Goal: Transaction & Acquisition: Purchase product/service

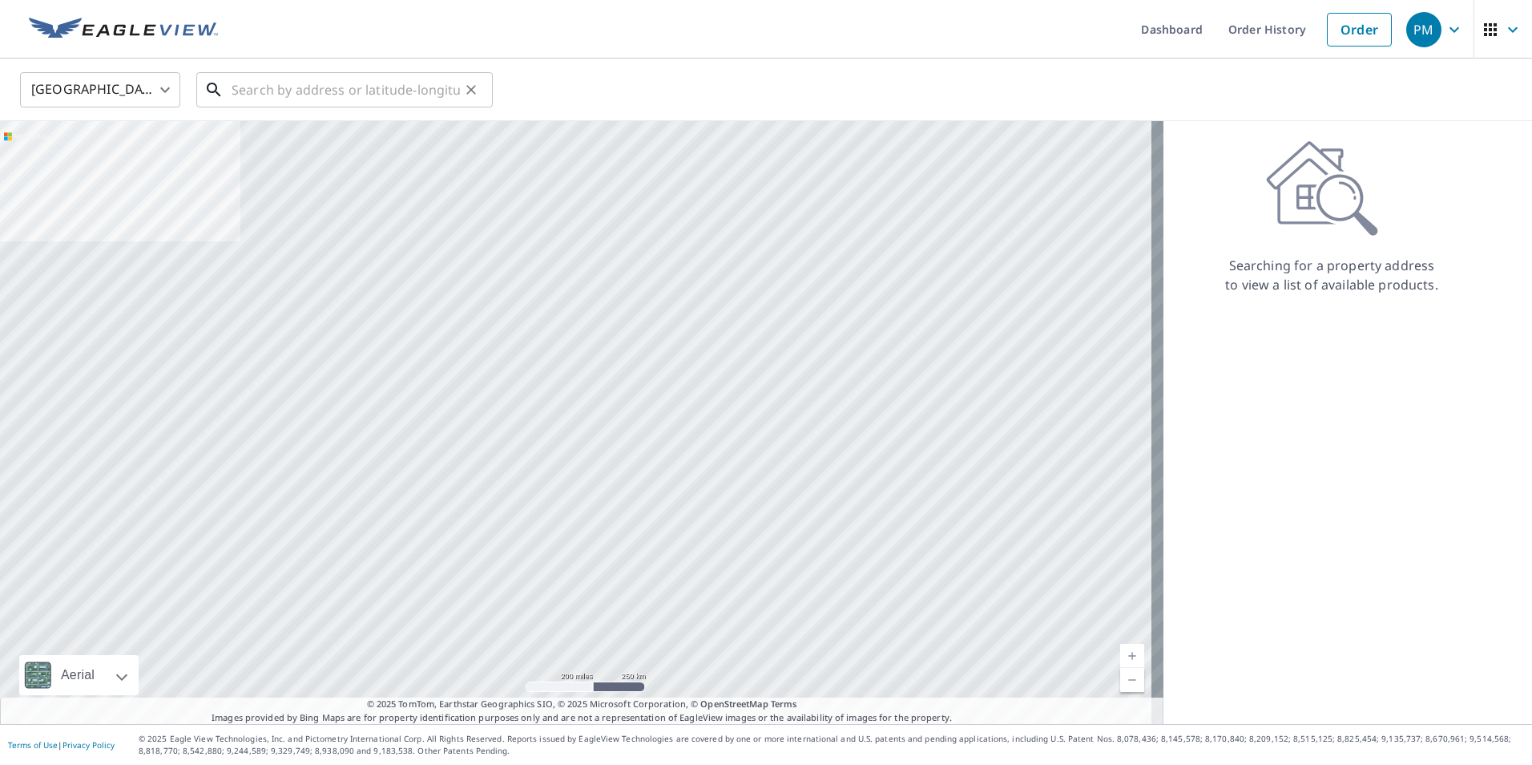
click at [236, 89] on input "text" at bounding box center [346, 89] width 228 height 45
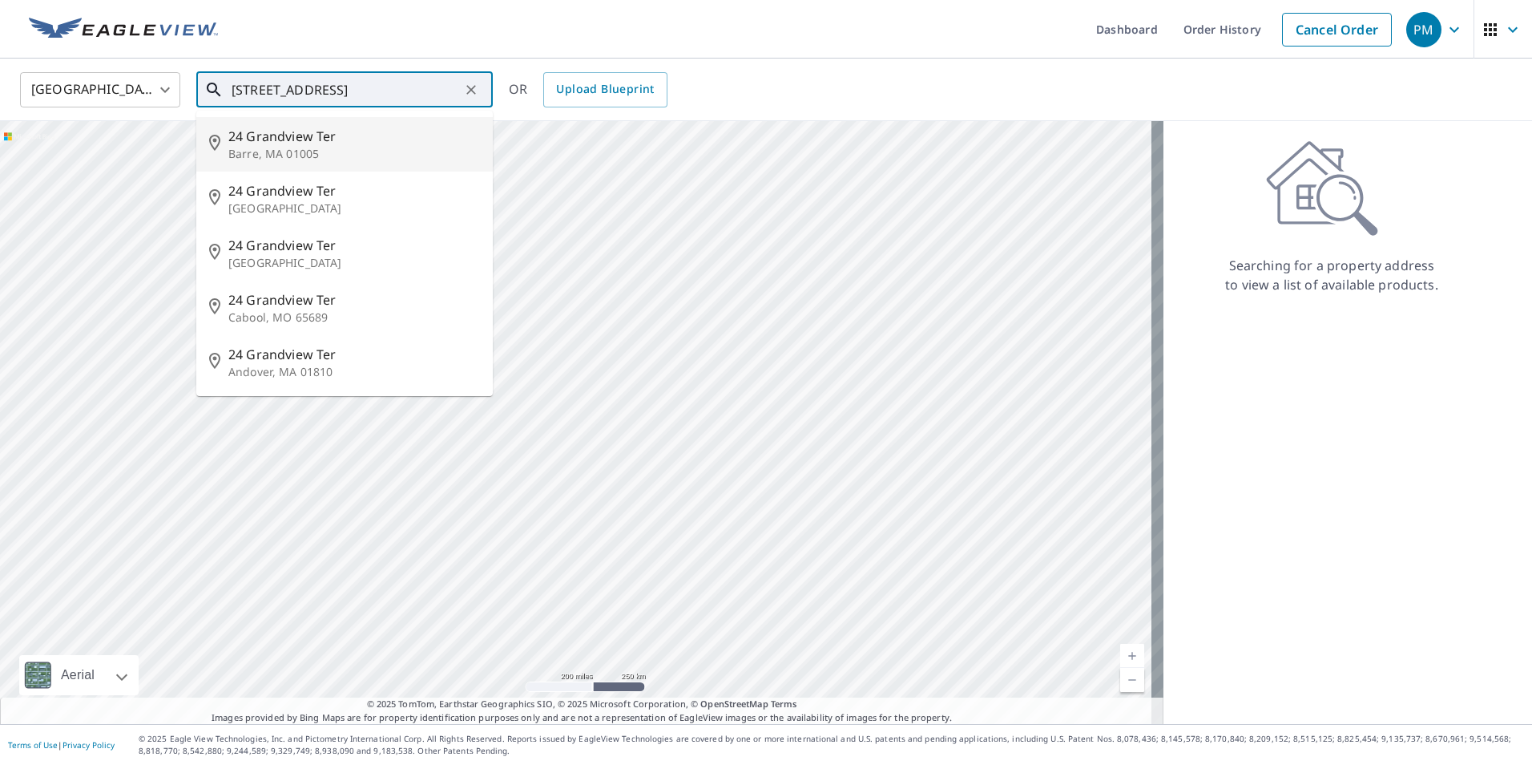
click at [289, 91] on input "[STREET_ADDRESS]" at bounding box center [346, 89] width 228 height 45
click at [374, 89] on input "[STREET_ADDRESS]" at bounding box center [346, 89] width 228 height 45
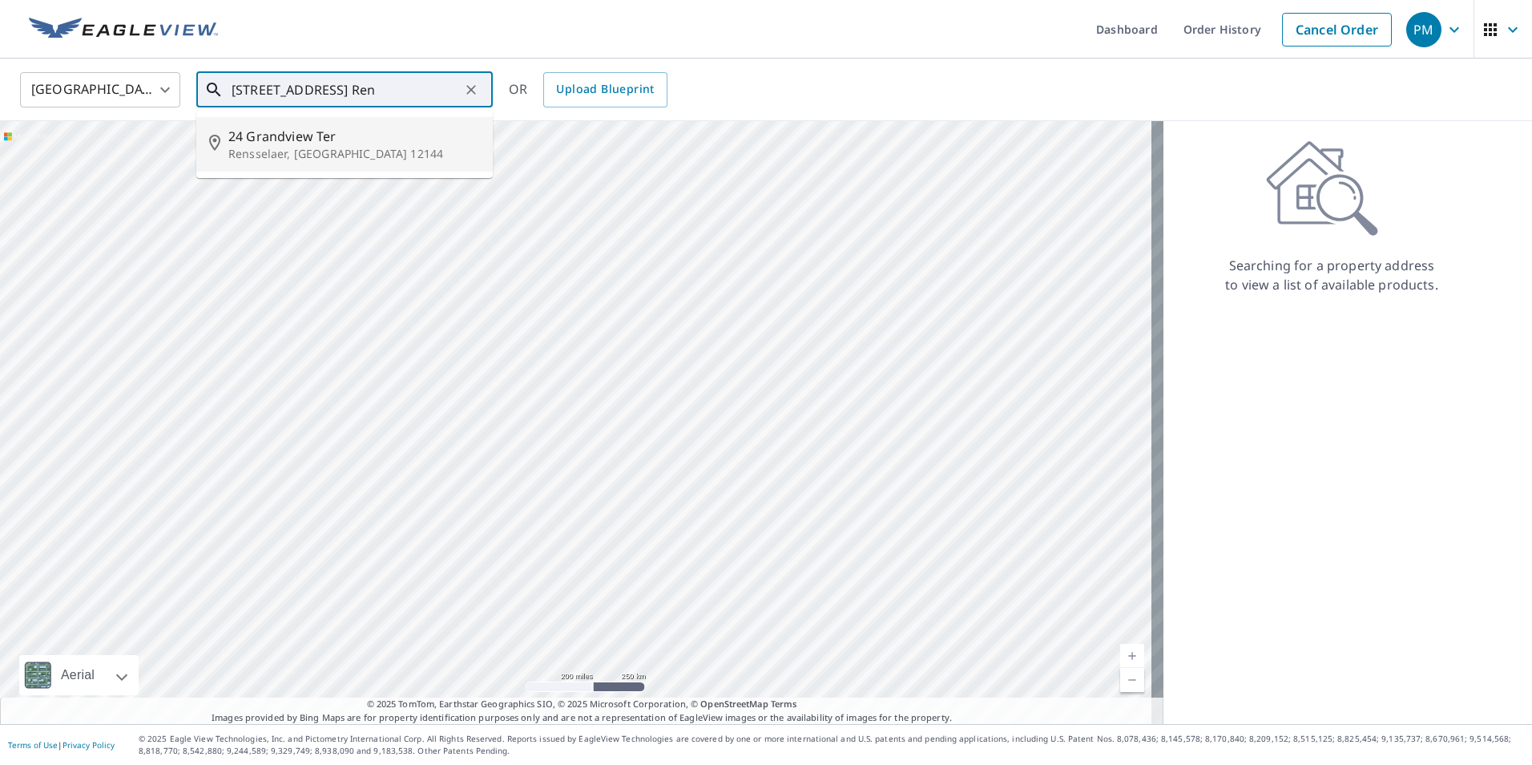
click at [305, 155] on p "Rensselaer, [GEOGRAPHIC_DATA] 12144" at bounding box center [354, 154] width 252 height 16
type input "[STREET_ADDRESS]"
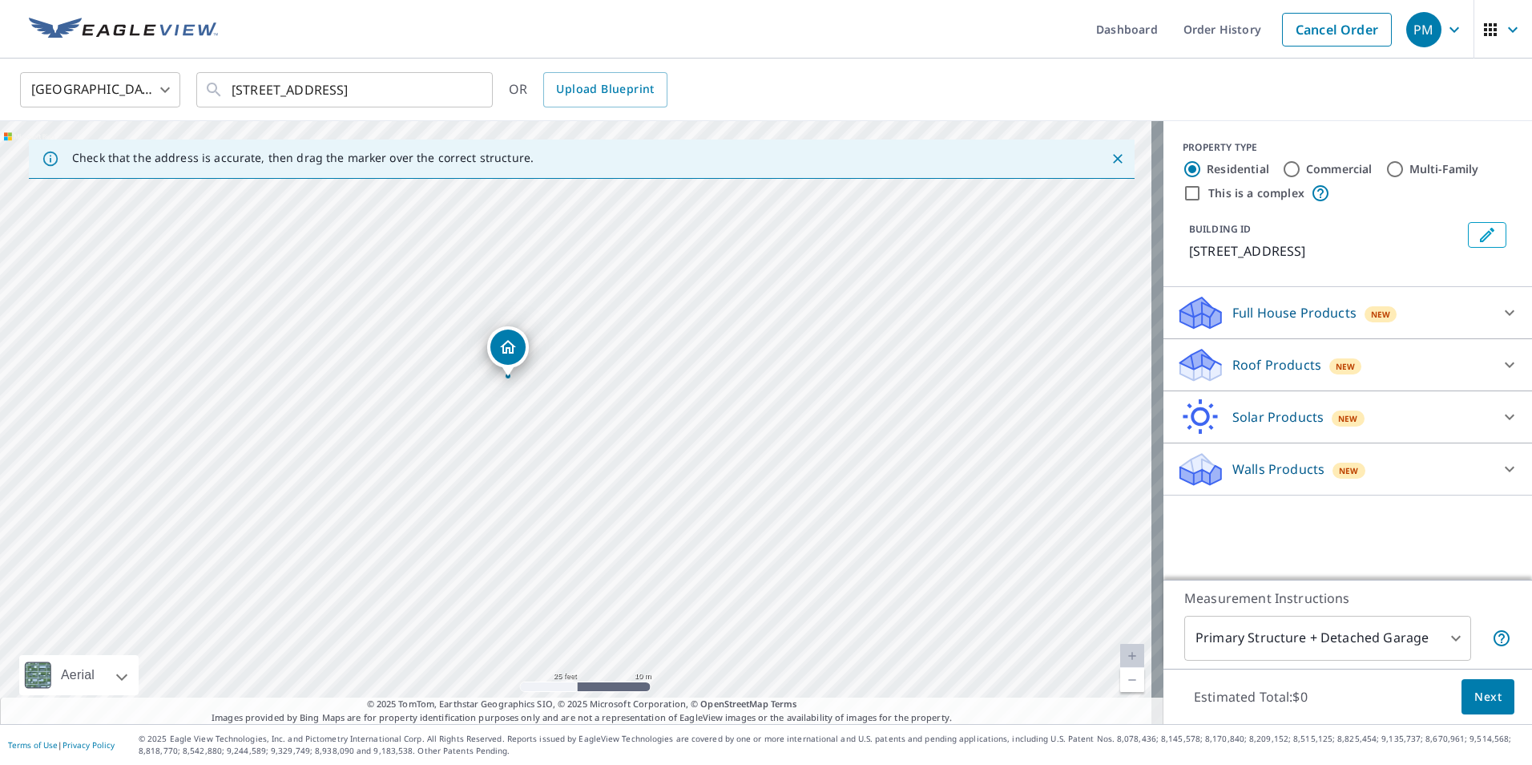
drag, startPoint x: 472, startPoint y: 289, endPoint x: 668, endPoint y: 583, distance: 353.9
click at [668, 583] on div "[STREET_ADDRESS]" at bounding box center [582, 422] width 1164 height 603
click at [1505, 366] on icon at bounding box center [1510, 365] width 10 height 6
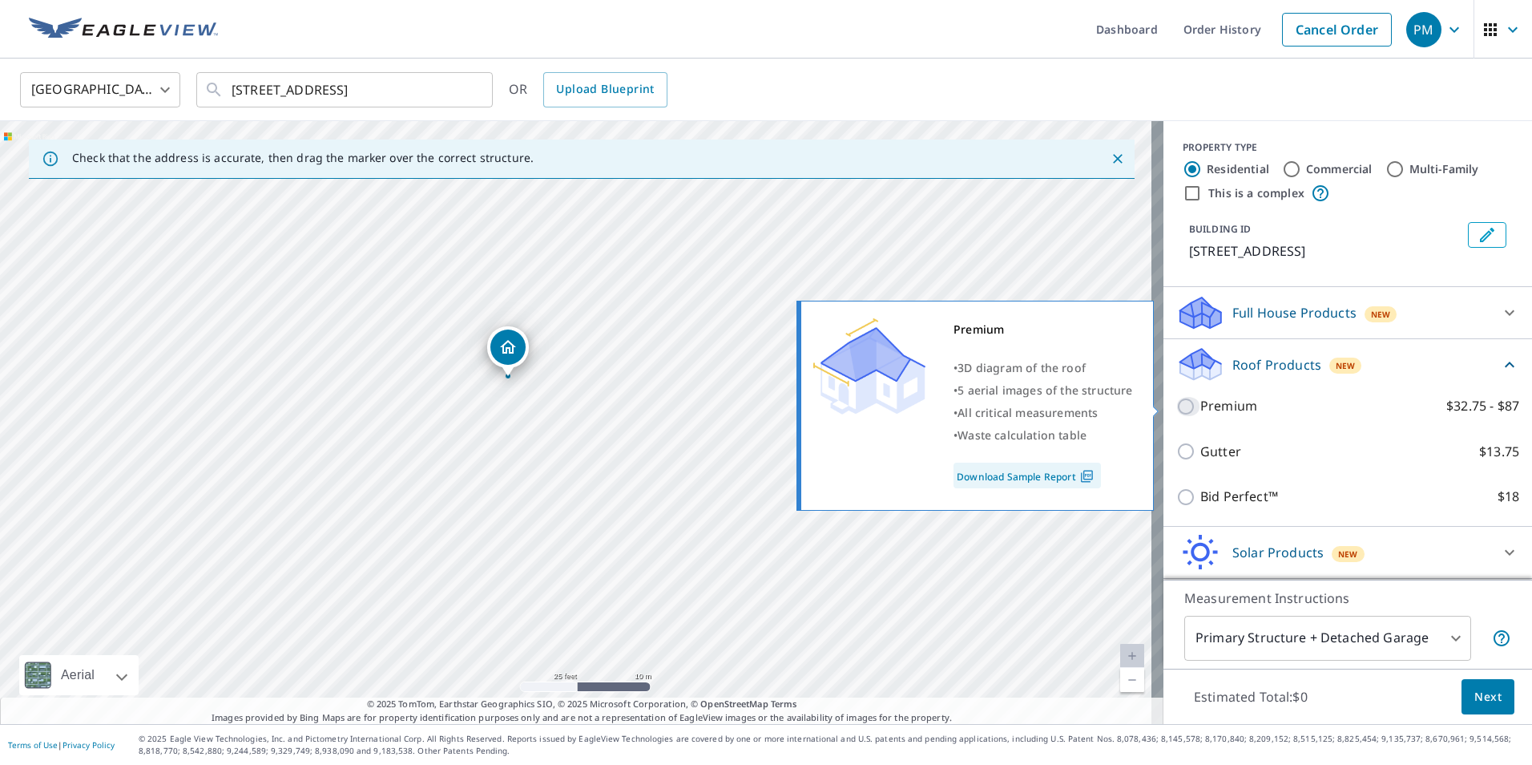
click at [1177, 406] on input "Premium $32.75 - $87" at bounding box center [1189, 406] width 24 height 19
checkbox input "true"
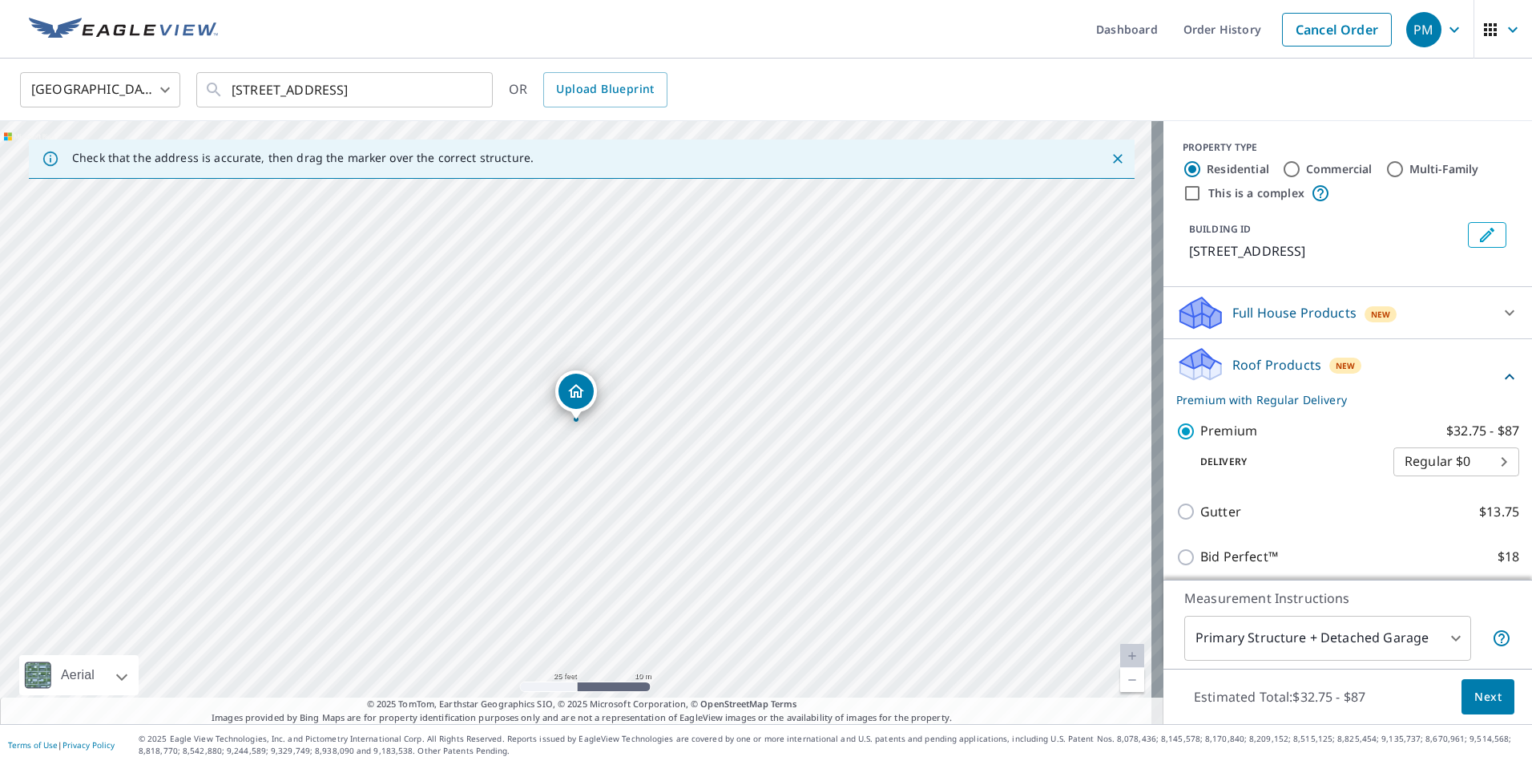
click at [1475, 692] on span "Next" at bounding box center [1488, 697] width 27 height 20
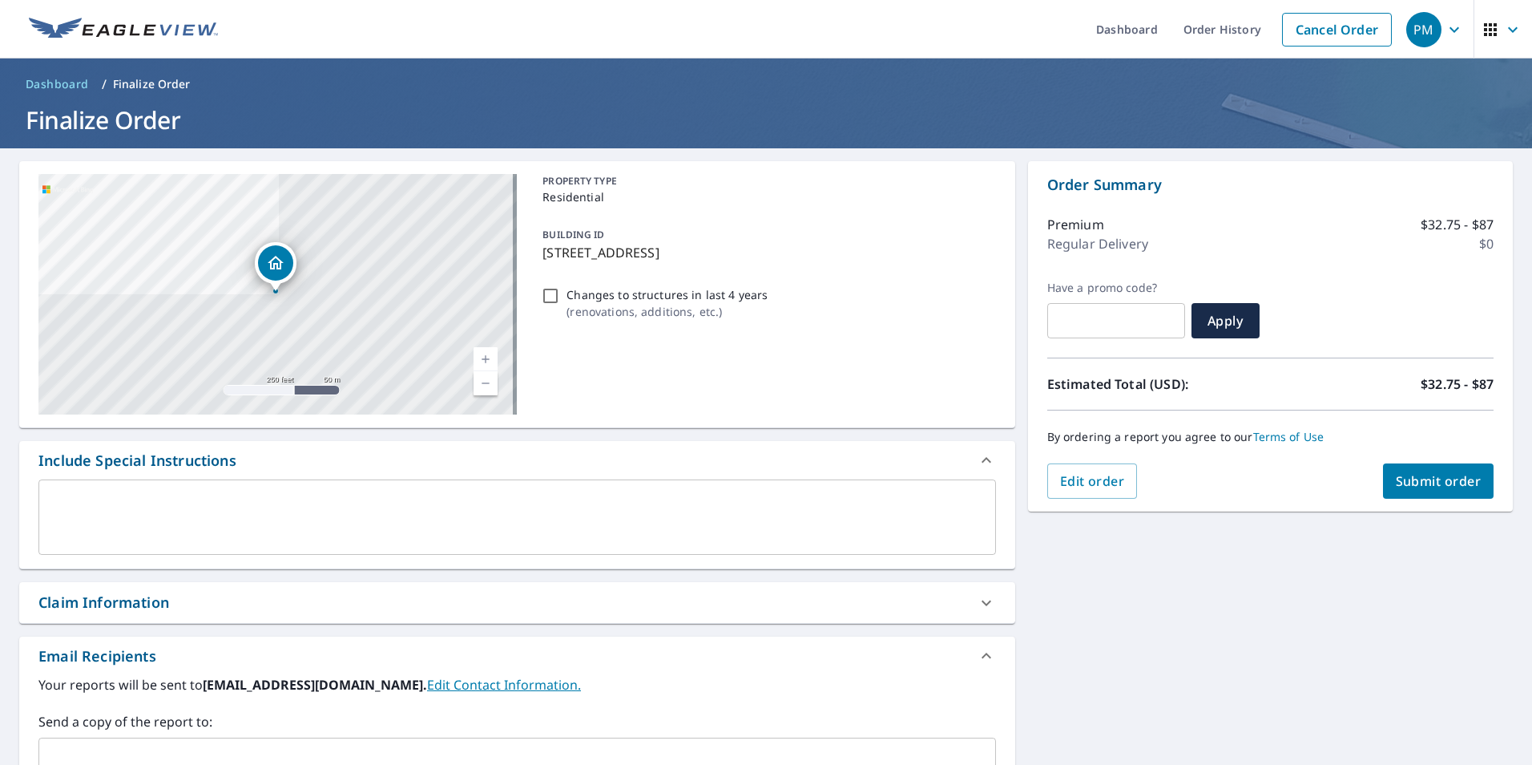
click at [1435, 490] on button "Submit order" at bounding box center [1438, 480] width 111 height 35
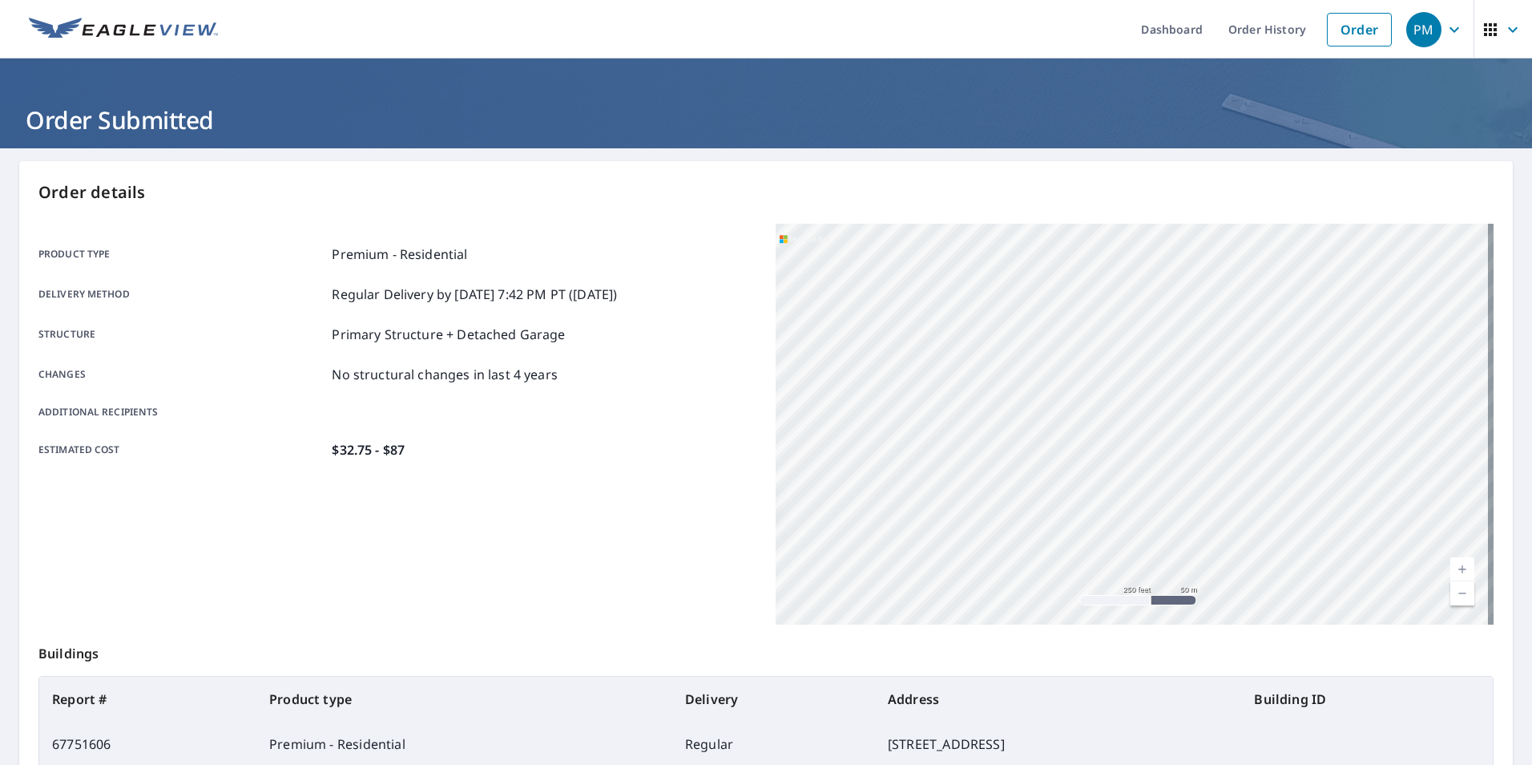
click at [1447, 30] on icon "button" at bounding box center [1454, 29] width 19 height 19
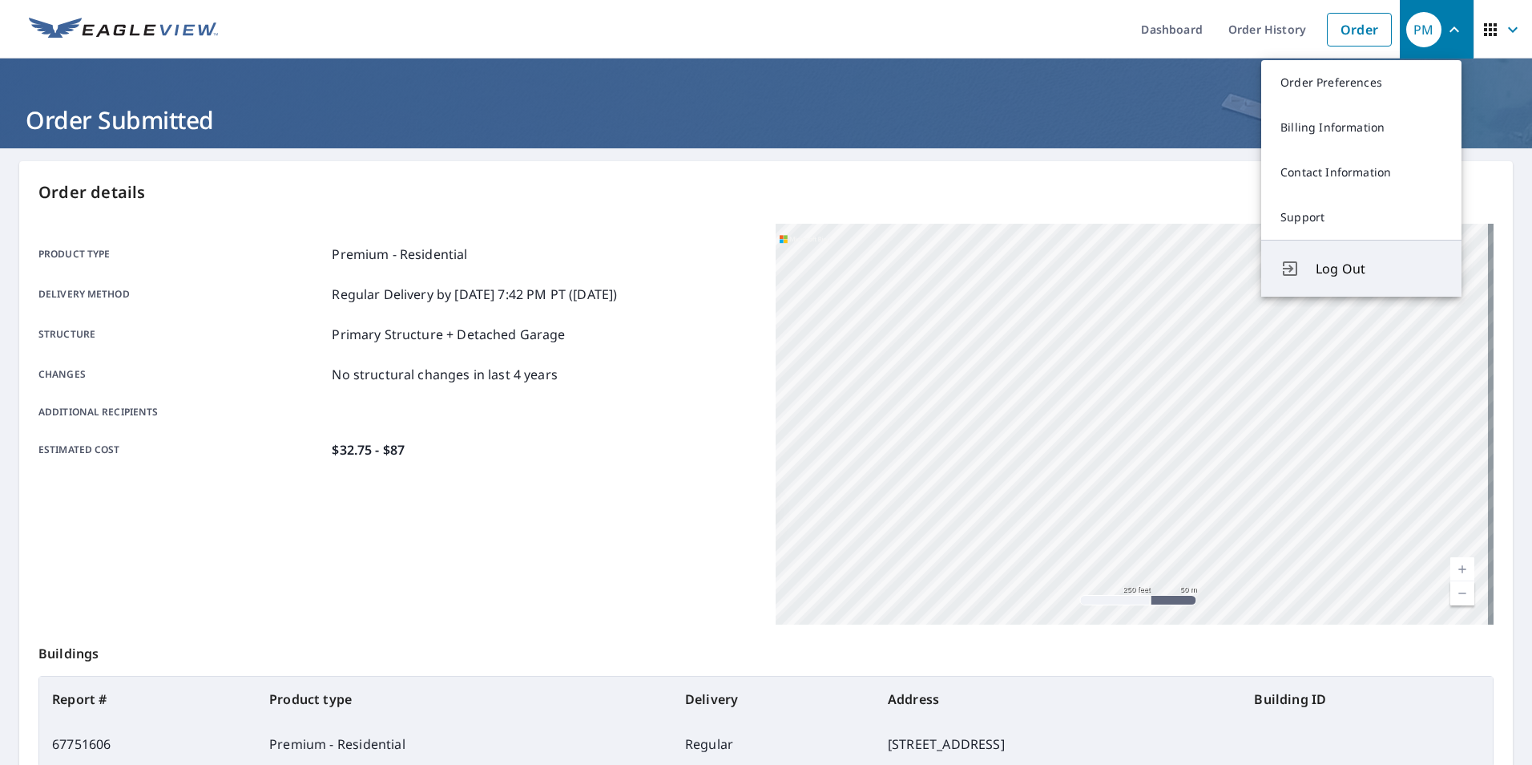
click at [1334, 265] on span "Log Out" at bounding box center [1379, 268] width 127 height 19
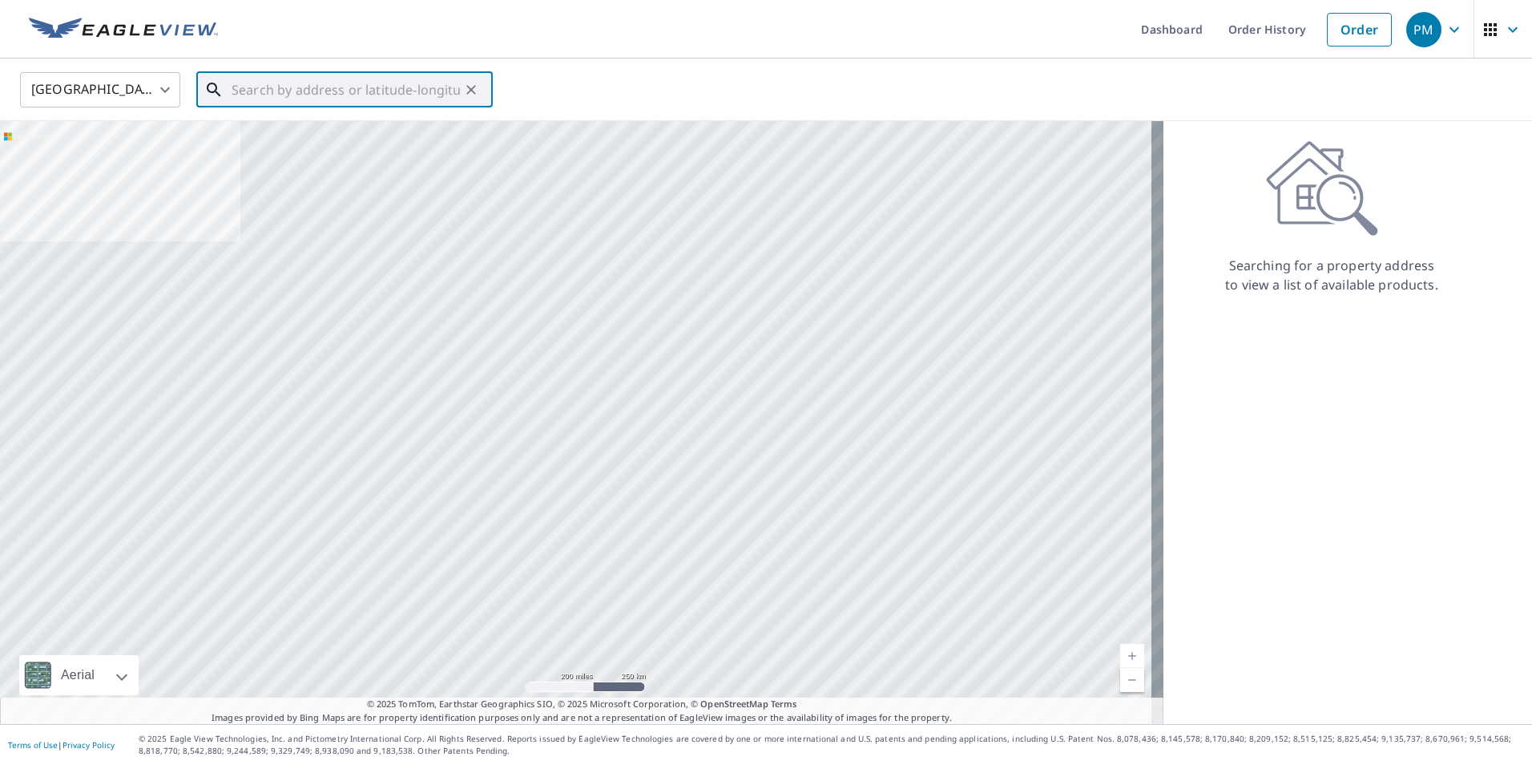
click at [250, 87] on input "text" at bounding box center [346, 89] width 228 height 45
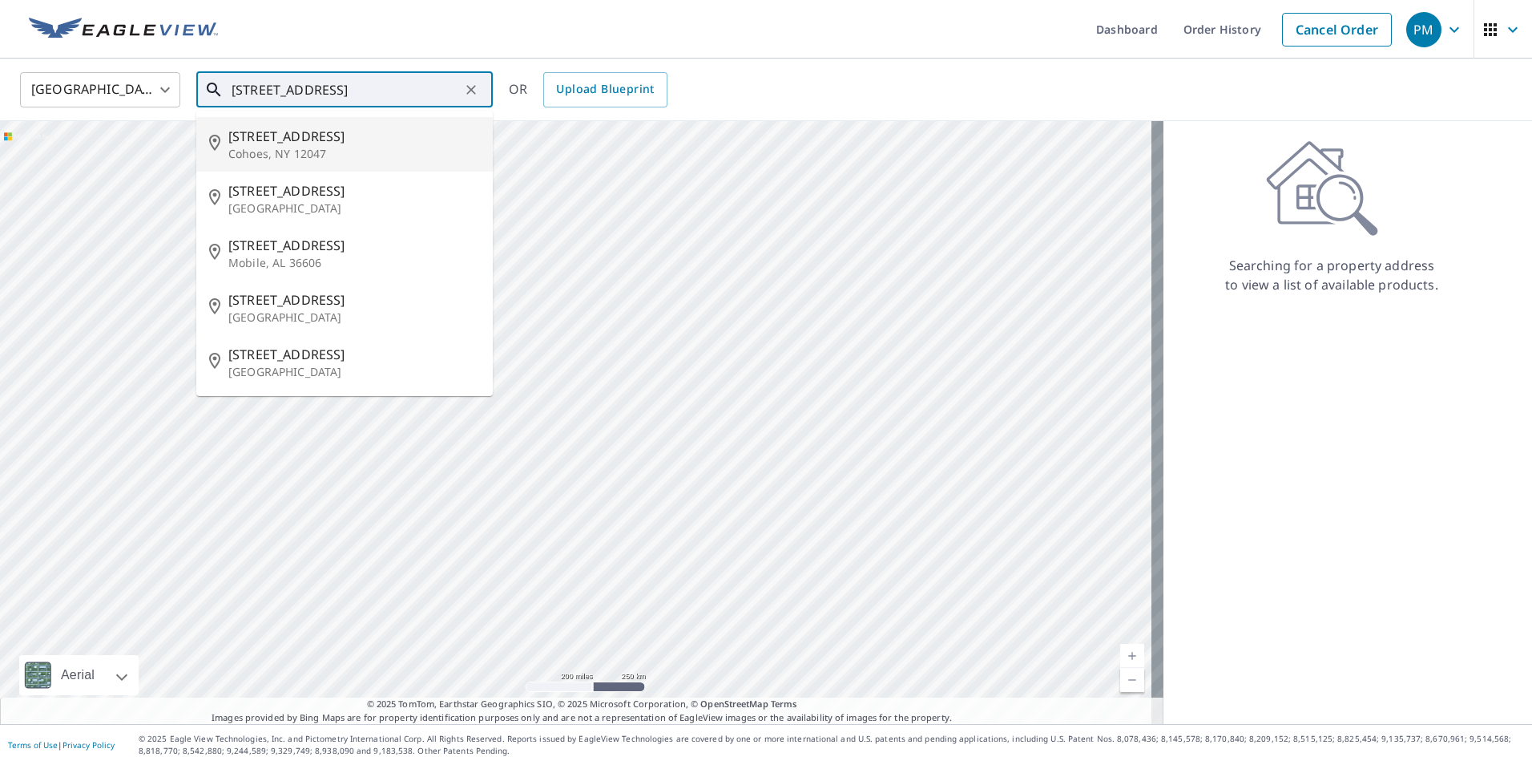
click at [342, 138] on span "[STREET_ADDRESS]" at bounding box center [354, 136] width 252 height 19
type input "[STREET_ADDRESS]"
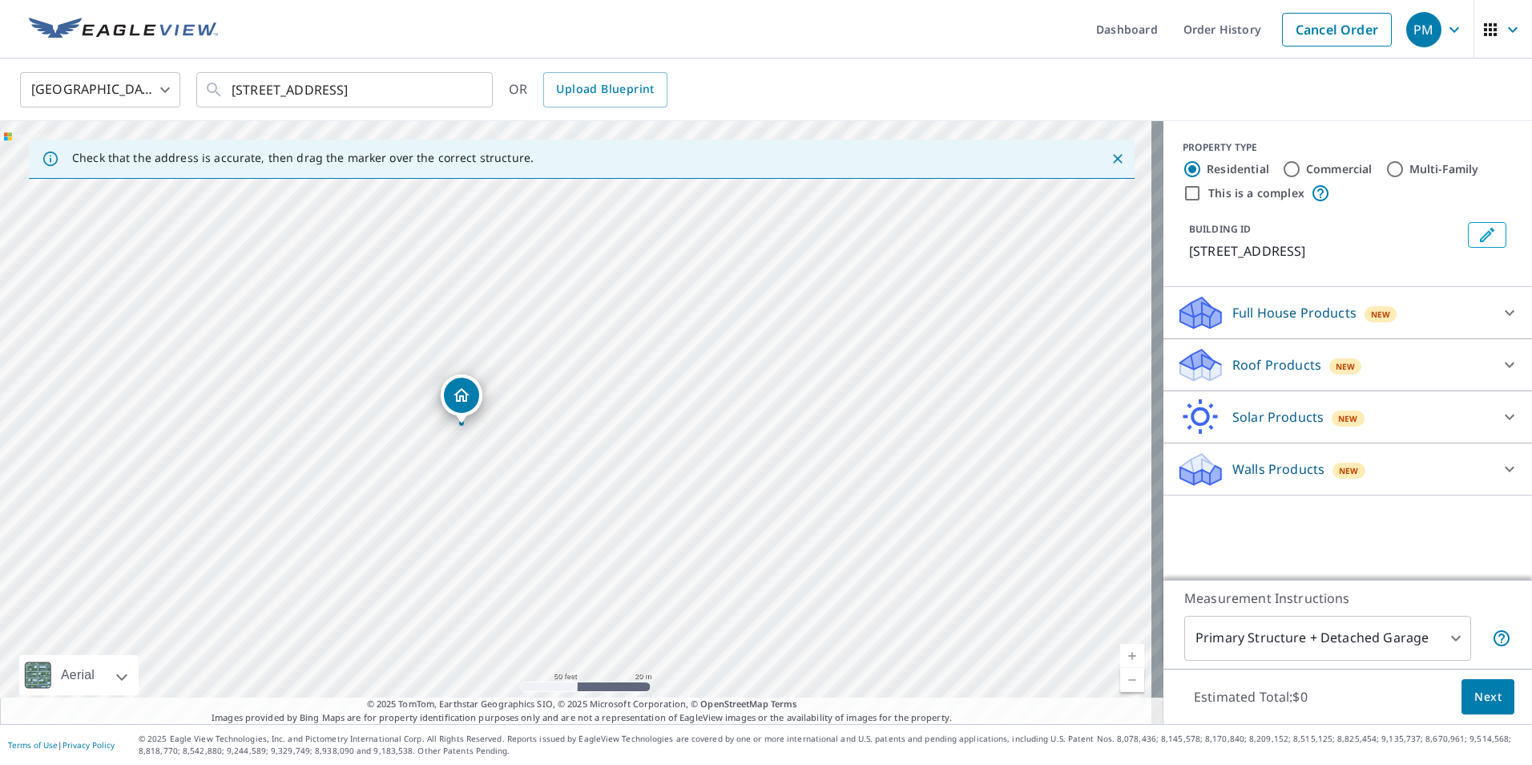
drag, startPoint x: 545, startPoint y: 247, endPoint x: 581, endPoint y: 410, distance: 166.6
click at [581, 410] on div "[STREET_ADDRESS]" at bounding box center [582, 422] width 1164 height 603
drag, startPoint x: 603, startPoint y: 454, endPoint x: 676, endPoint y: 608, distance: 170.3
click at [676, 608] on div "[STREET_ADDRESS]" at bounding box center [582, 422] width 1164 height 603
drag, startPoint x: 707, startPoint y: 604, endPoint x: 700, endPoint y: 290, distance: 314.3
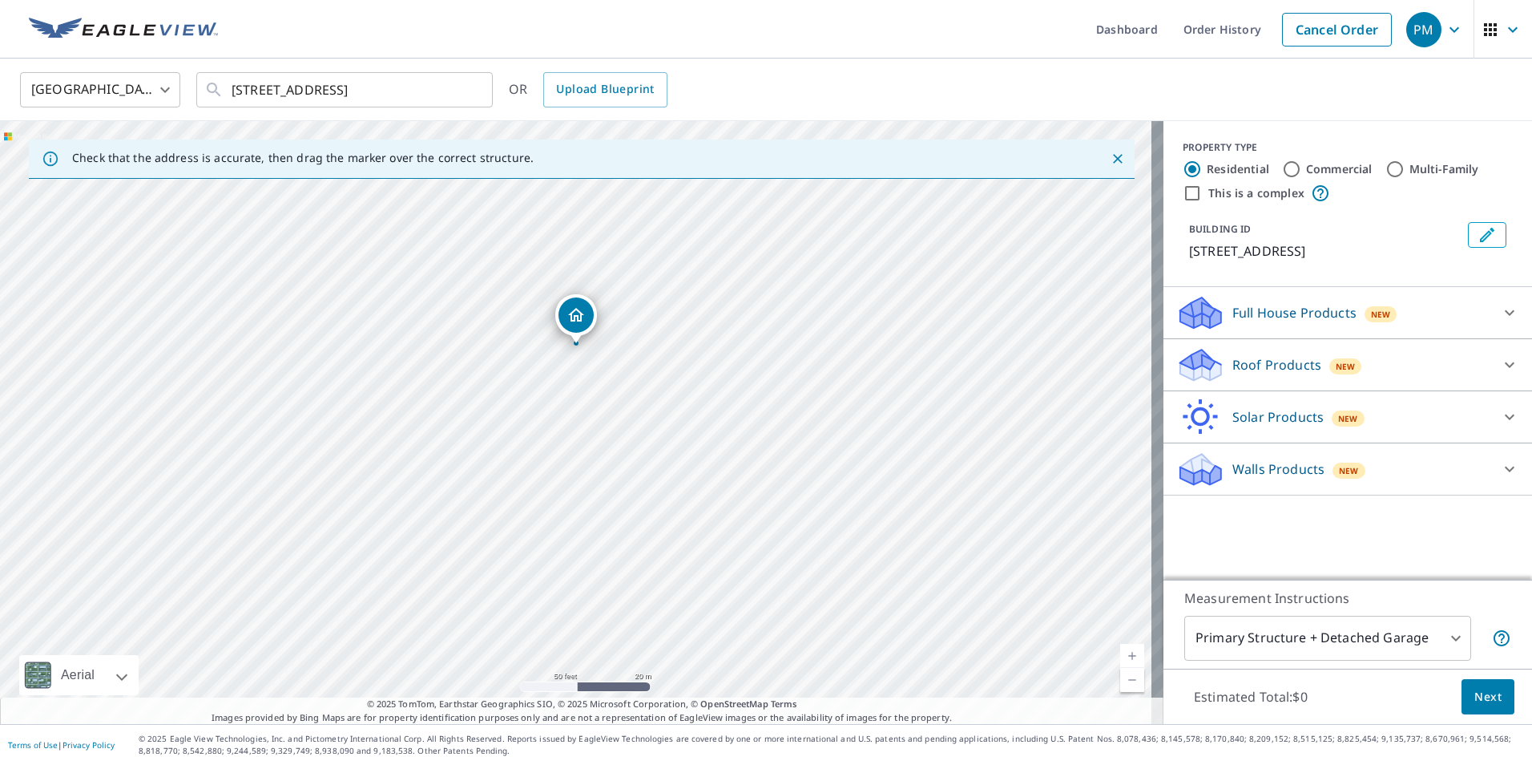
click at [700, 290] on div "[STREET_ADDRESS]" at bounding box center [582, 422] width 1164 height 603
click at [1505, 365] on icon at bounding box center [1510, 365] width 10 height 6
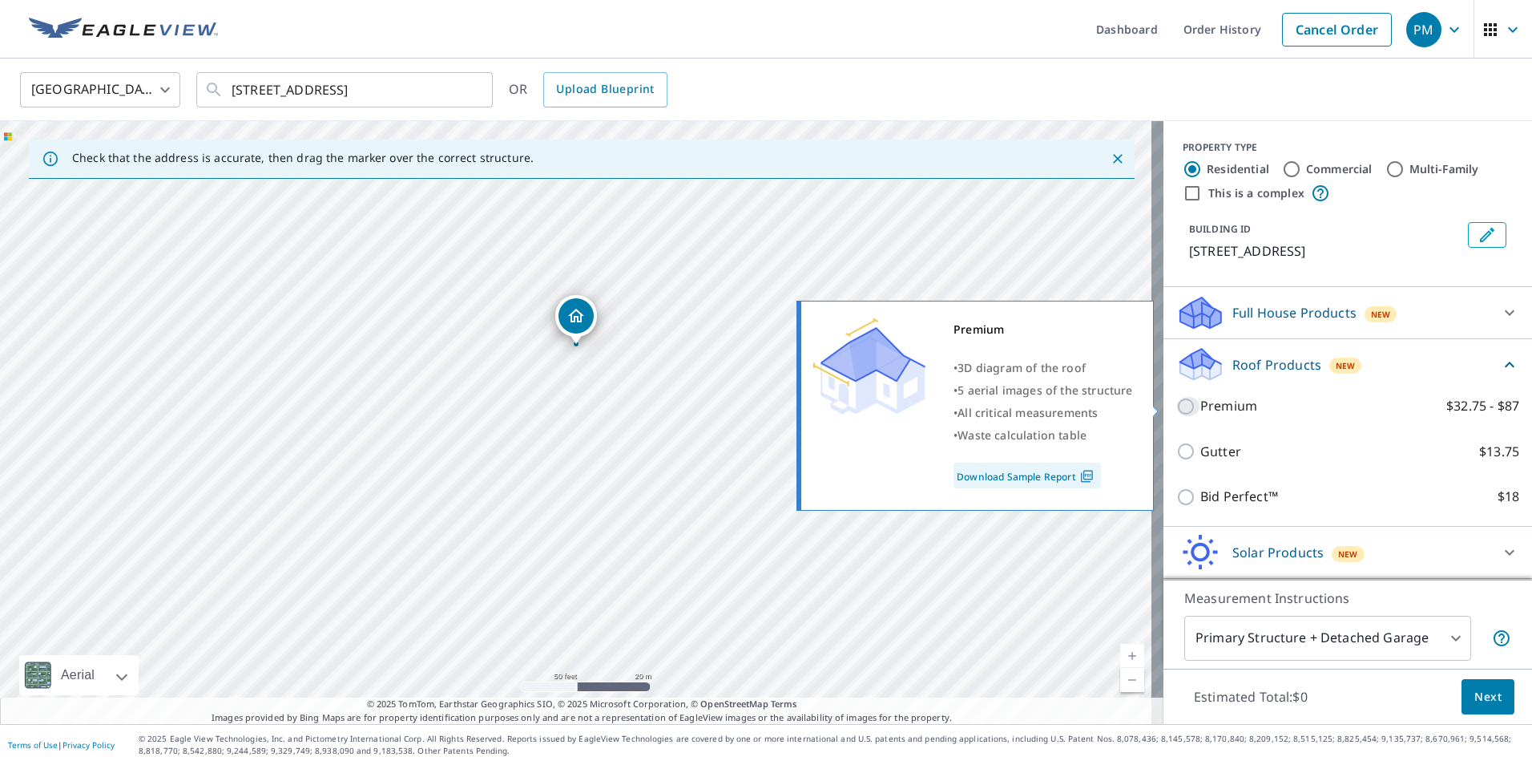
click at [1177, 405] on input "Premium $32.75 - $87" at bounding box center [1189, 406] width 24 height 19
checkbox input "true"
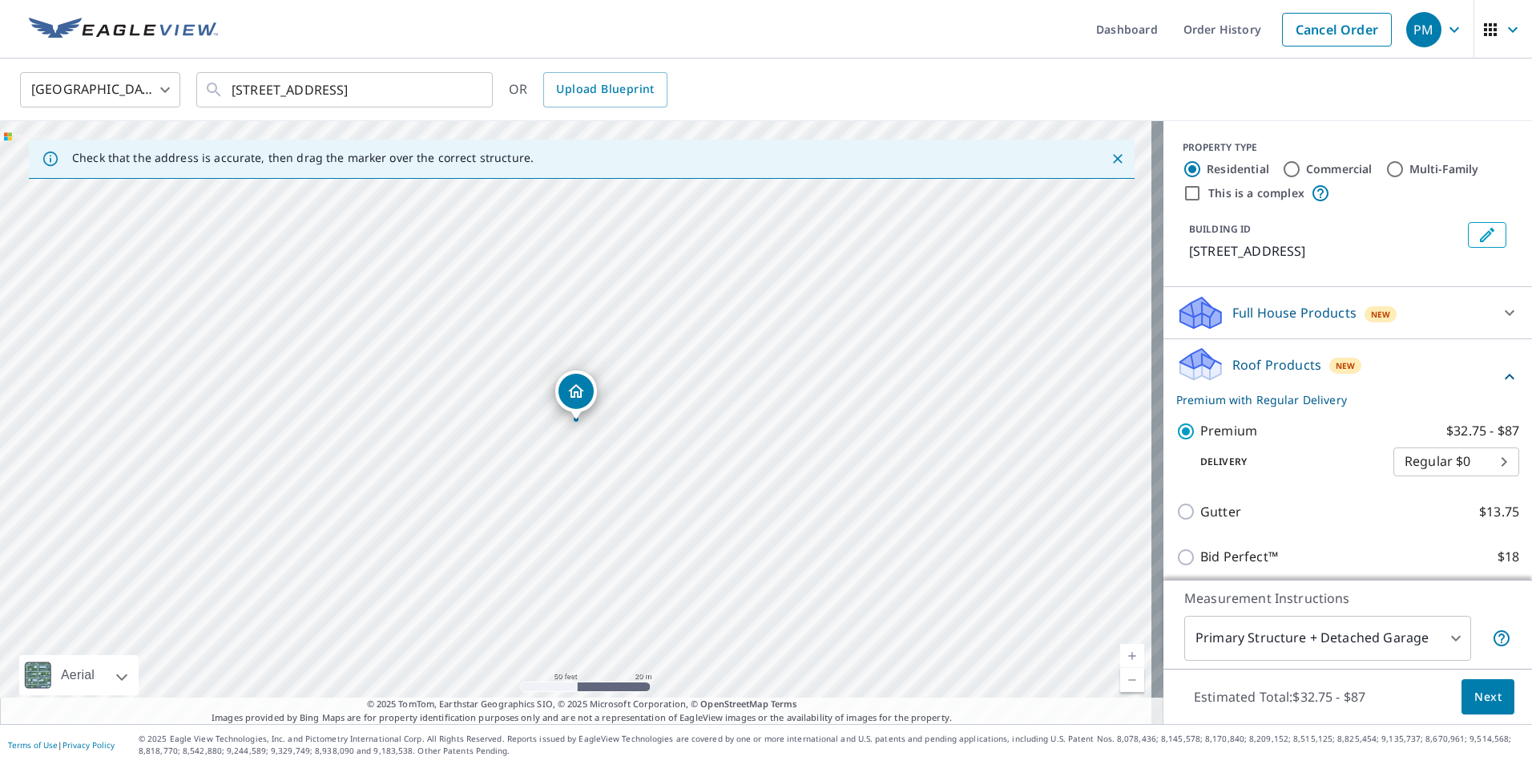
click at [1480, 696] on span "Next" at bounding box center [1488, 697] width 27 height 20
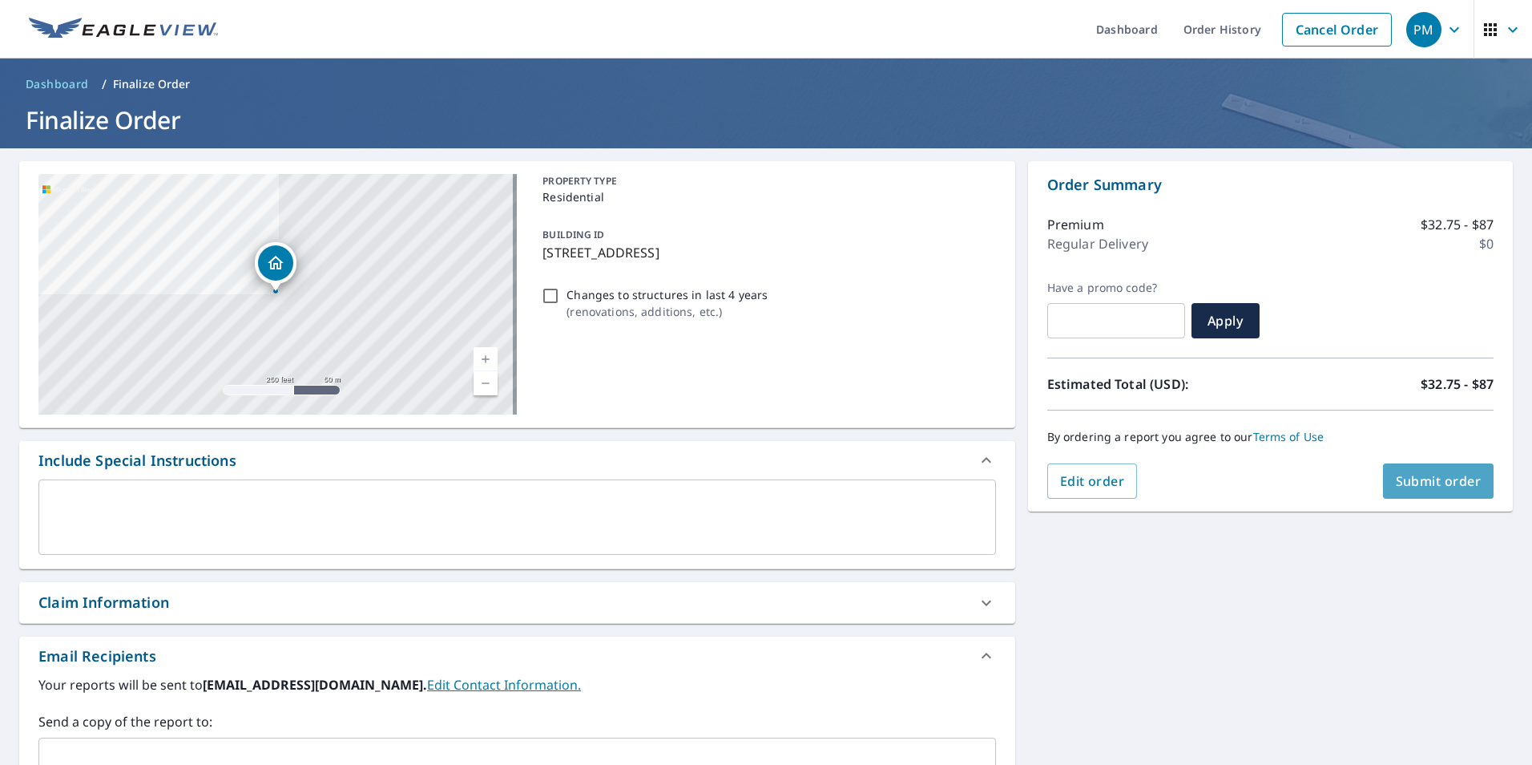
click at [1447, 478] on span "Submit order" at bounding box center [1439, 481] width 86 height 18
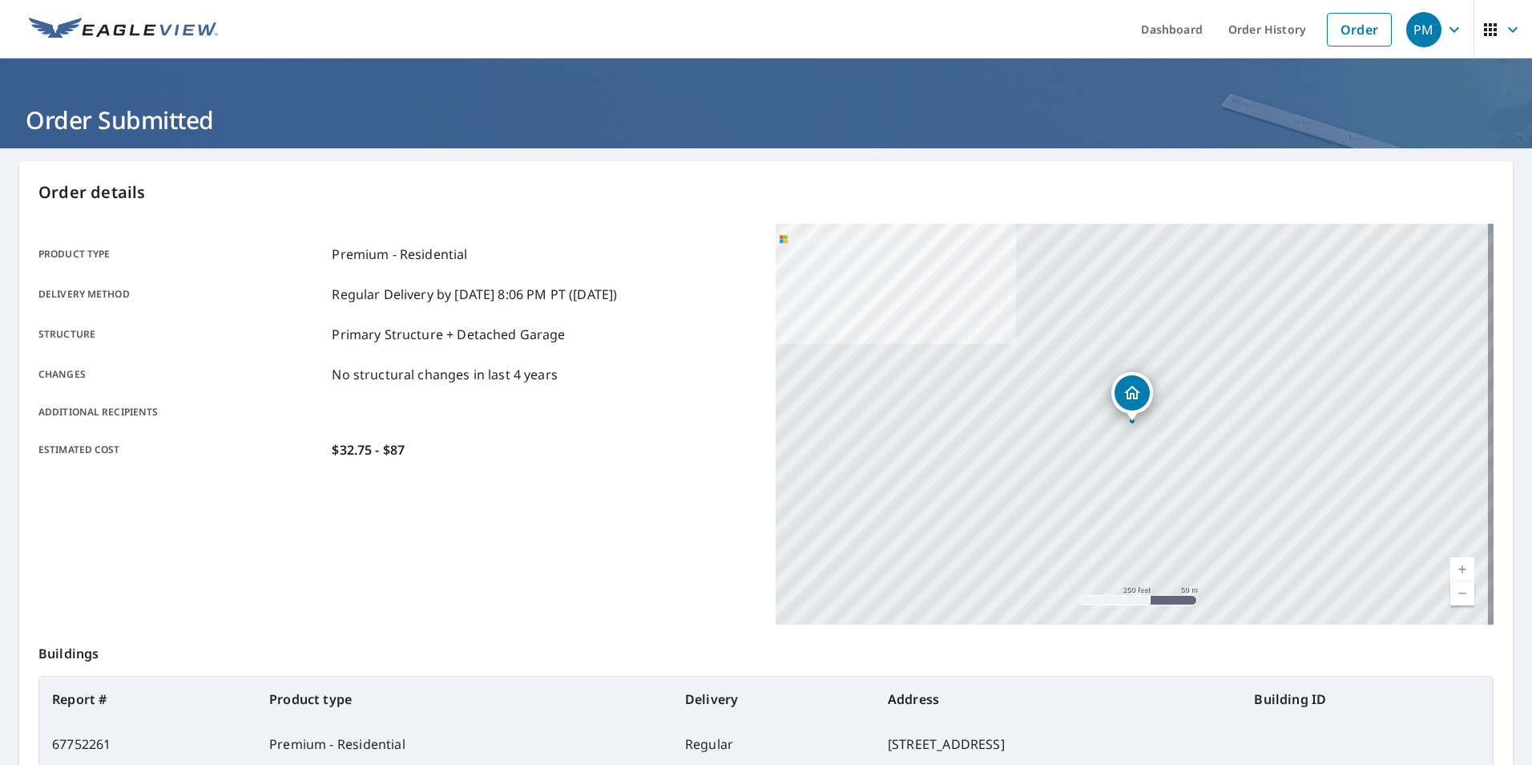
click at [1445, 24] on icon "button" at bounding box center [1454, 29] width 19 height 19
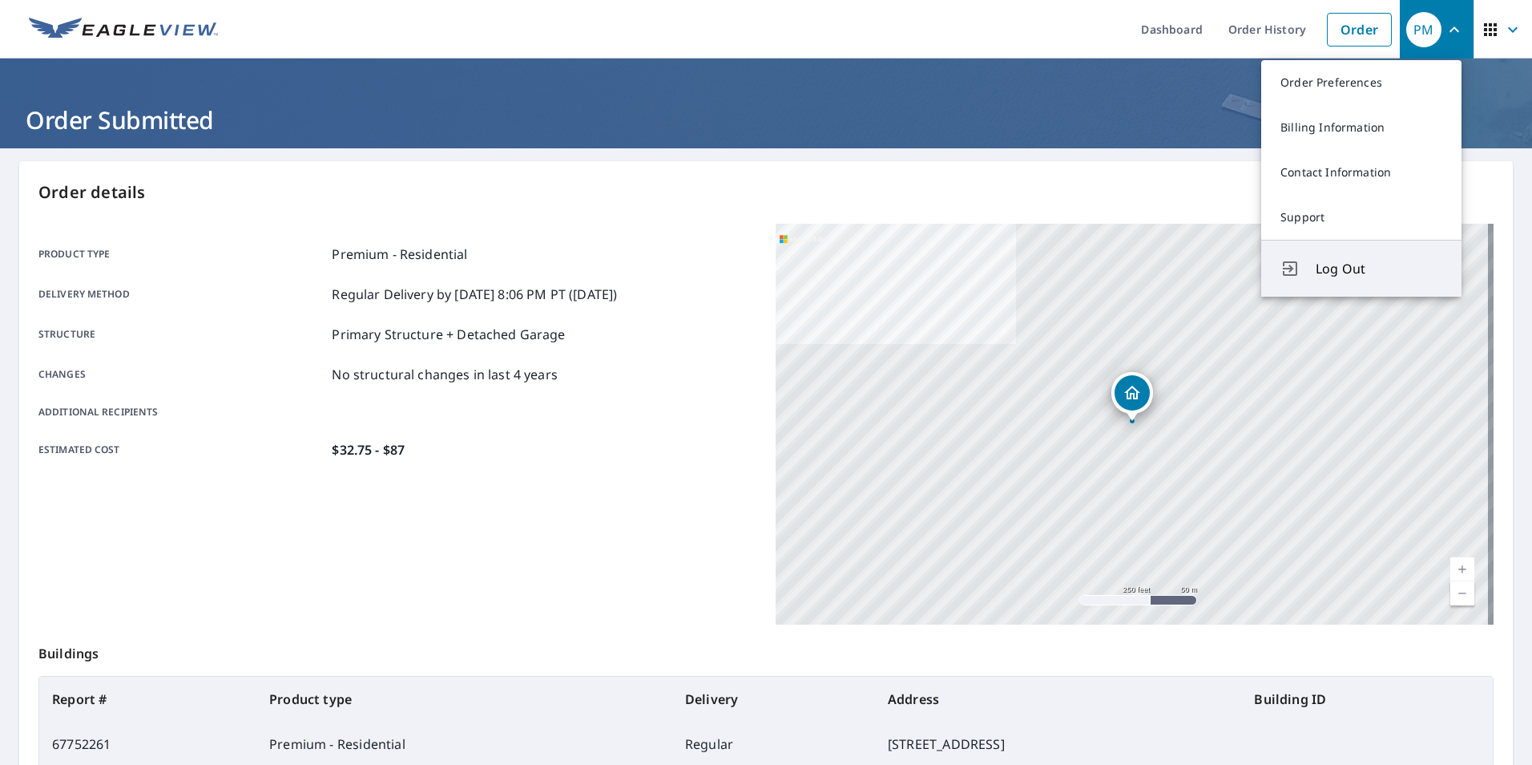
click at [1346, 267] on span "Log Out" at bounding box center [1379, 268] width 127 height 19
